Goal: Task Accomplishment & Management: Manage account settings

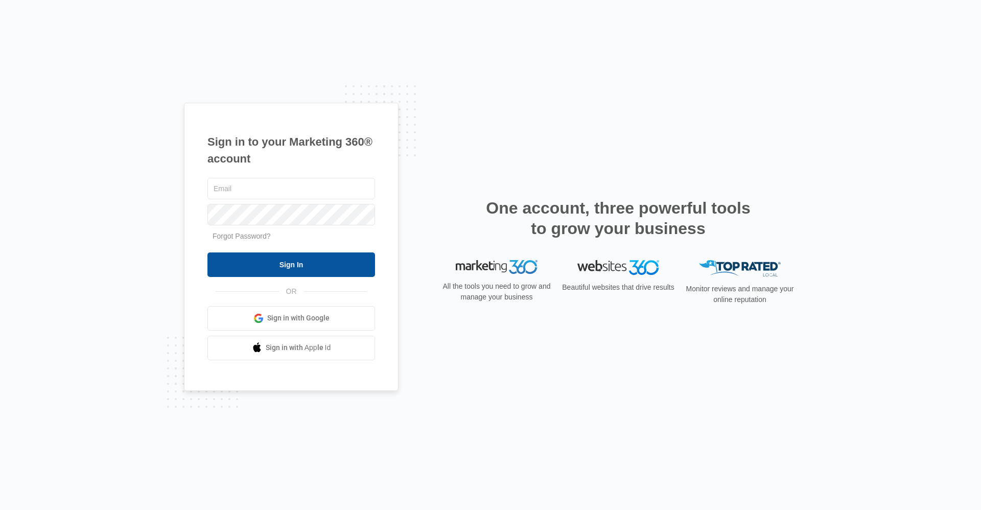
type input "[EMAIL_ADDRESS][DOMAIN_NAME]"
click at [289, 259] on input "Sign In" at bounding box center [291, 264] width 168 height 25
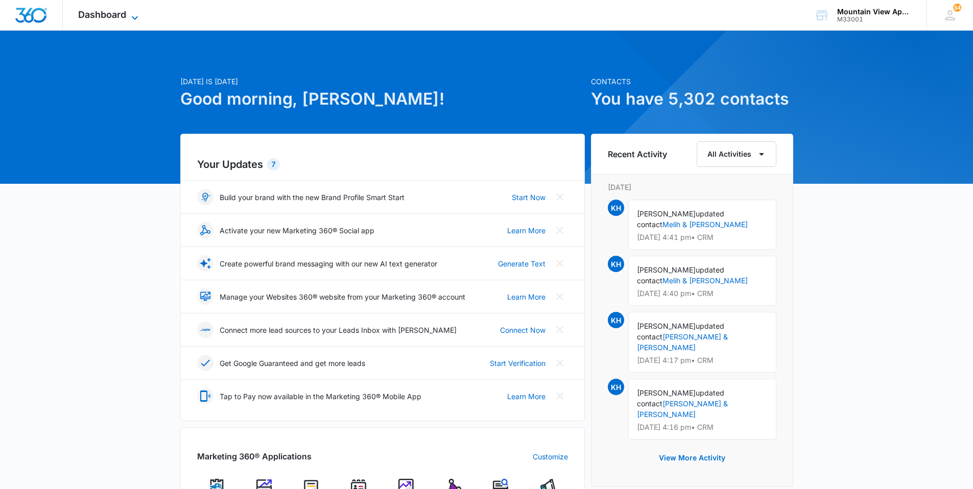
click at [130, 20] on icon at bounding box center [135, 18] width 12 height 12
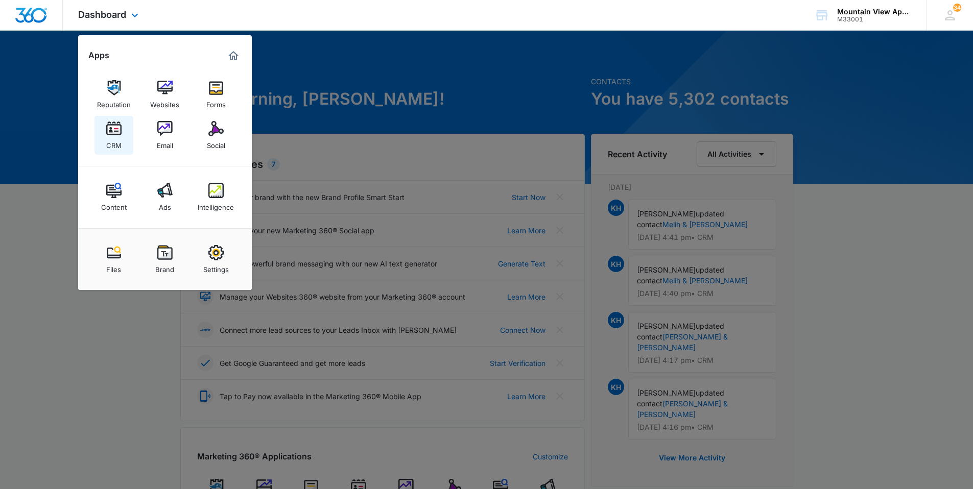
click at [115, 150] on link "CRM" at bounding box center [113, 135] width 39 height 39
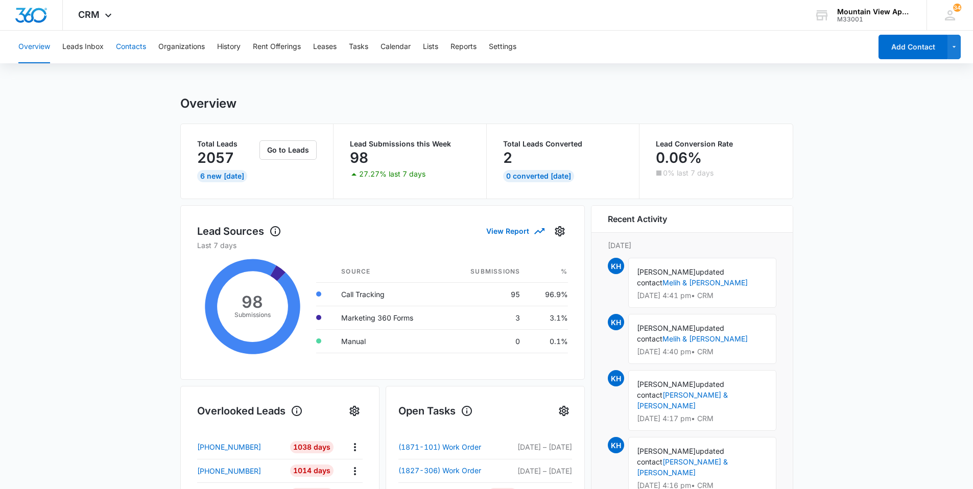
click at [146, 55] on button "Contacts" at bounding box center [131, 47] width 30 height 33
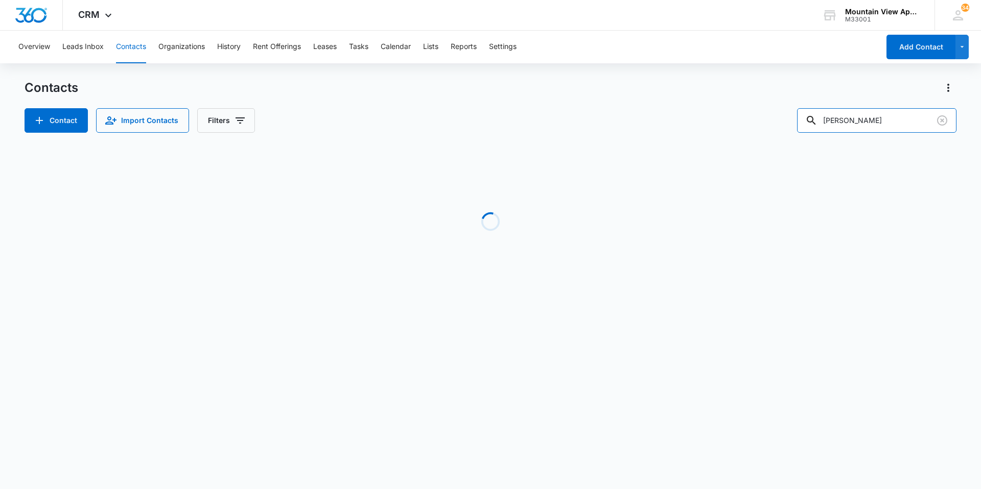
drag, startPoint x: 883, startPoint y: 122, endPoint x: 769, endPoint y: 130, distance: 114.7
click at [778, 129] on div "Contact Import Contacts Filters [PERSON_NAME]" at bounding box center [491, 120] width 932 height 25
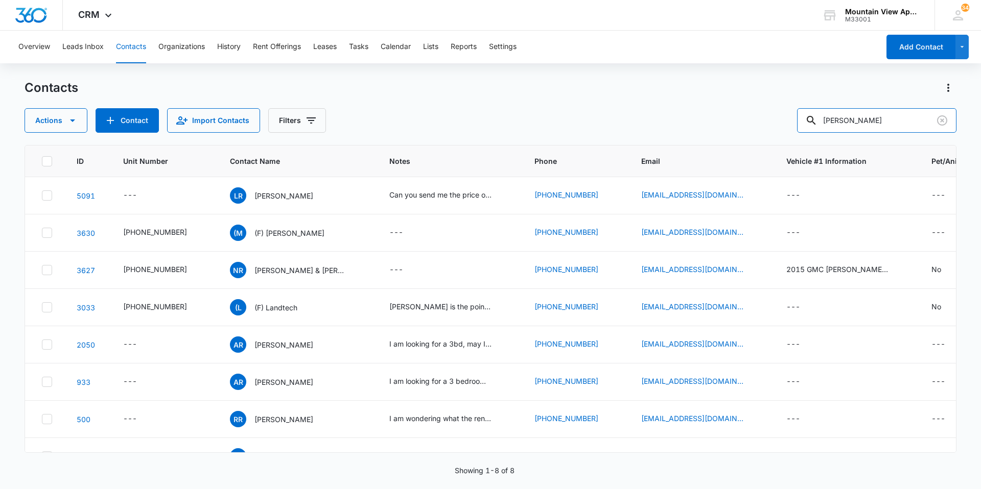
type input "[PERSON_NAME]"
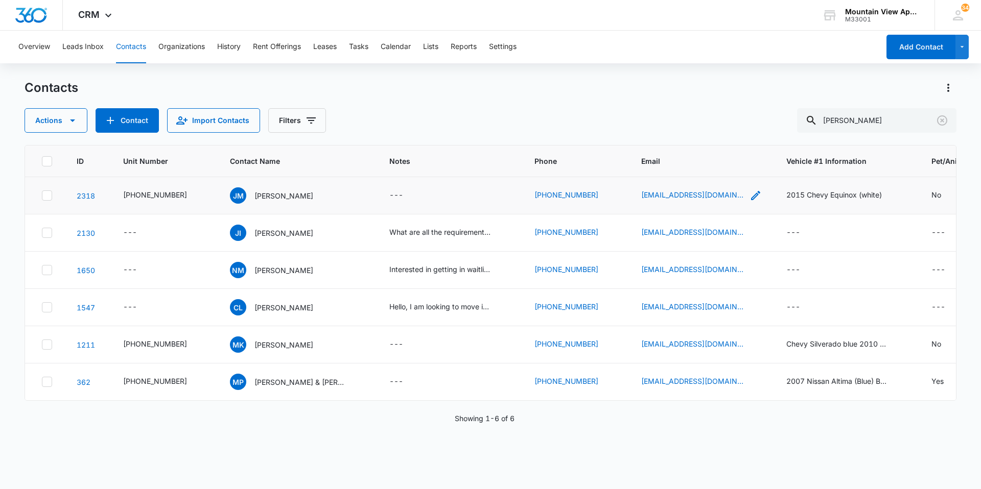
click at [749, 194] on icon "Email - broncofan1787@yahoo.com - Select to Edit Field" at bounding box center [755, 195] width 12 height 12
click at [704, 133] on input "[EMAIL_ADDRESS][DOMAIN_NAME]" at bounding box center [690, 130] width 129 height 25
